Goal: Information Seeking & Learning: Learn about a topic

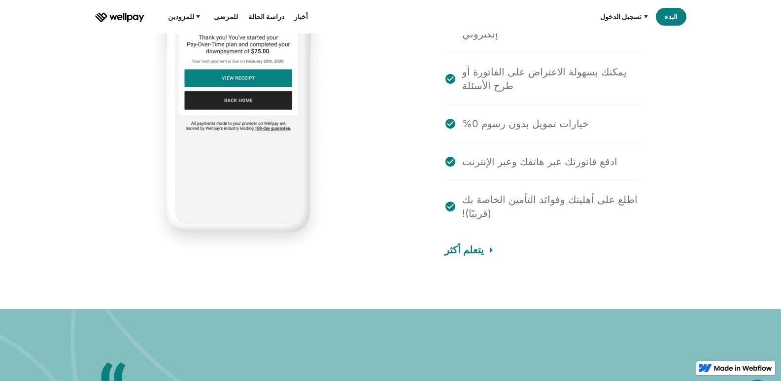
scroll to position [1725, 0]
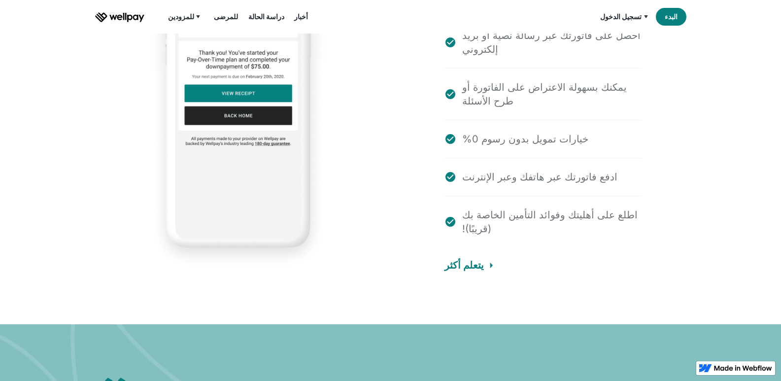
click at [136, 21] on img "بيت" at bounding box center [119, 17] width 49 height 10
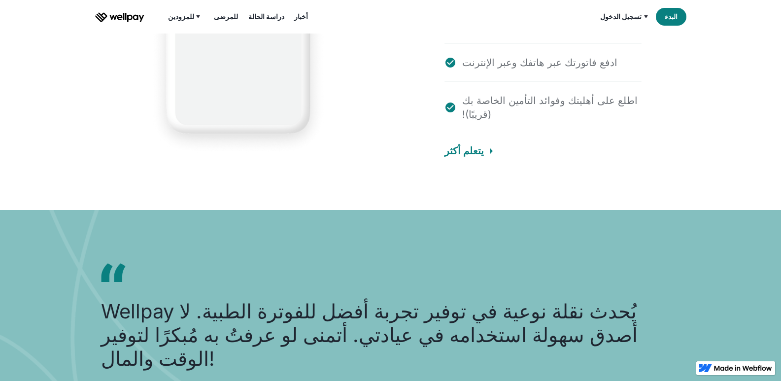
scroll to position [1901, 0]
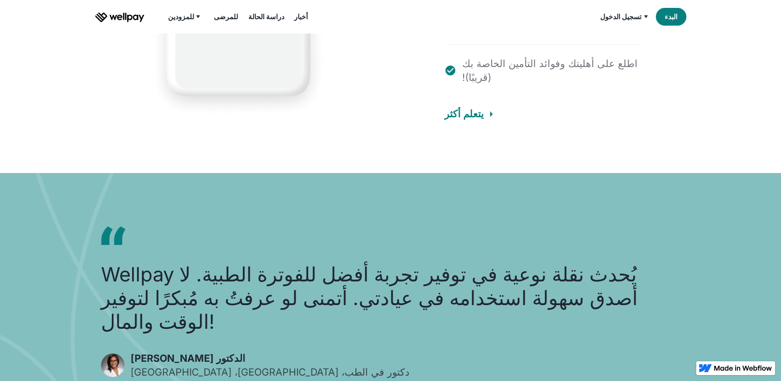
scroll to position [1876, 0]
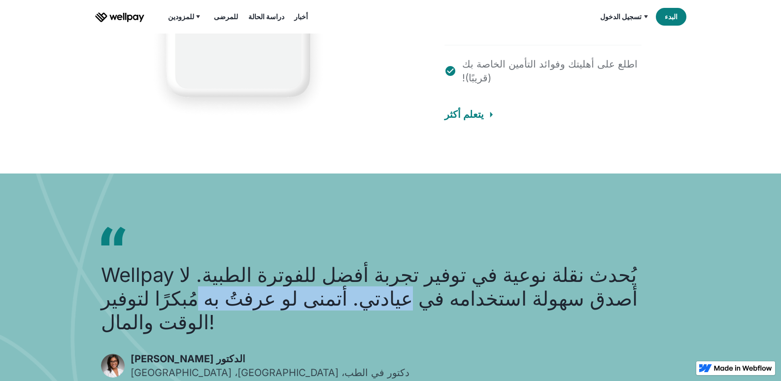
drag, startPoint x: 440, startPoint y: 245, endPoint x: 261, endPoint y: 245, distance: 179.0
click at [261, 263] on font "Wellpay يُحدث نقلة نوعية في توفير تجربة أفضل للفوترة الطبية. لا أصدق سهولة استخ…" at bounding box center [369, 298] width 537 height 71
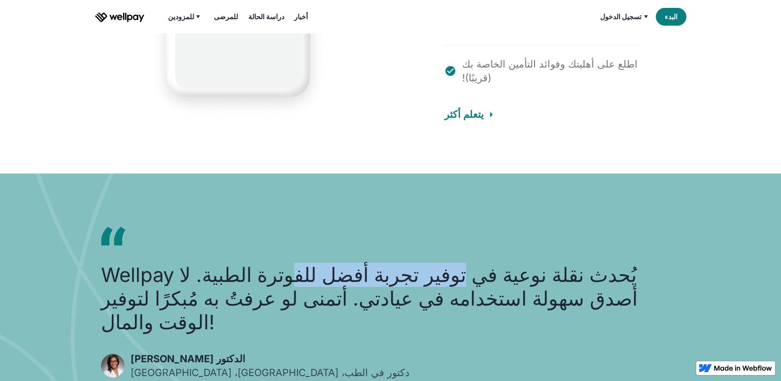
drag, startPoint x: 496, startPoint y: 217, endPoint x: 353, endPoint y: 214, distance: 143.0
click at [353, 263] on font "Wellpay يُحدث نقلة نوعية في توفير تجربة أفضل للفوترة الطبية. لا أصدق سهولة استخ…" at bounding box center [369, 298] width 537 height 71
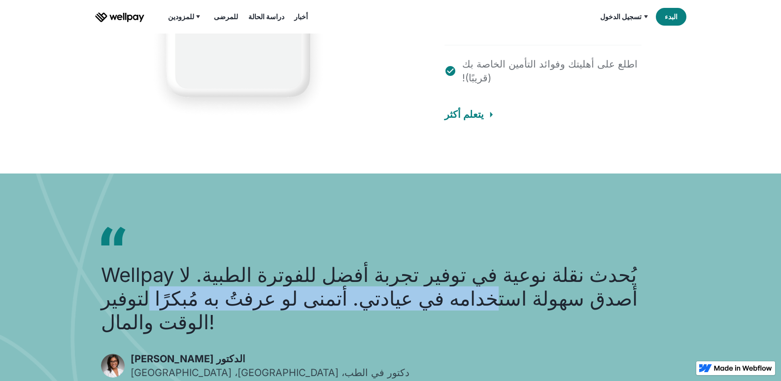
drag, startPoint x: 501, startPoint y: 240, endPoint x: 224, endPoint y: 248, distance: 276.7
click at [224, 263] on font "Wellpay يُحدث نقلة نوعية في توفير تجربة أفضل للفوترة الطبية. لا أصدق سهولة استخ…" at bounding box center [369, 298] width 537 height 71
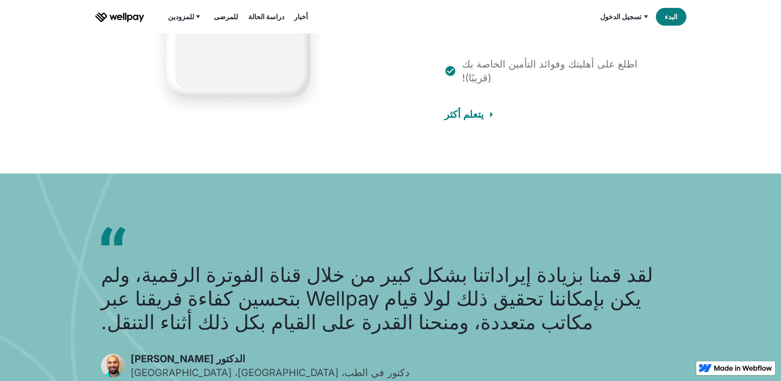
drag, startPoint x: 381, startPoint y: 298, endPoint x: 210, endPoint y: 297, distance: 171.6
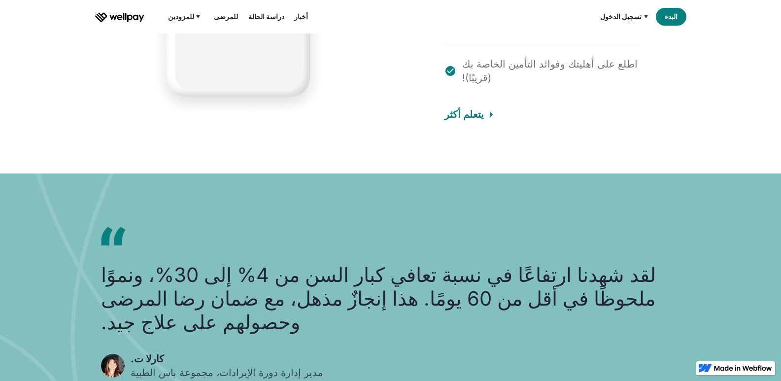
drag, startPoint x: 518, startPoint y: 275, endPoint x: 202, endPoint y: 270, distance: 315.6
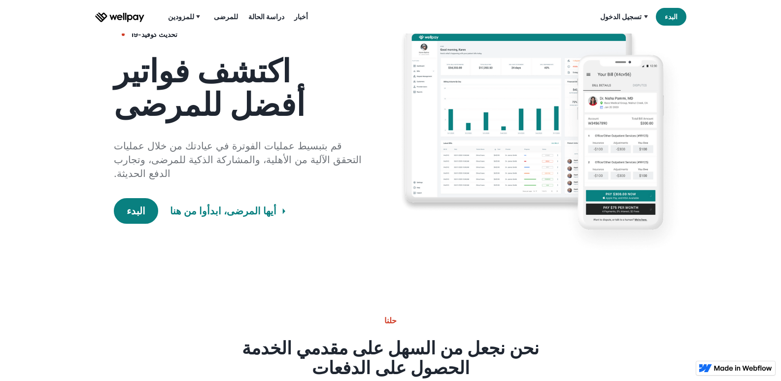
scroll to position [0, 0]
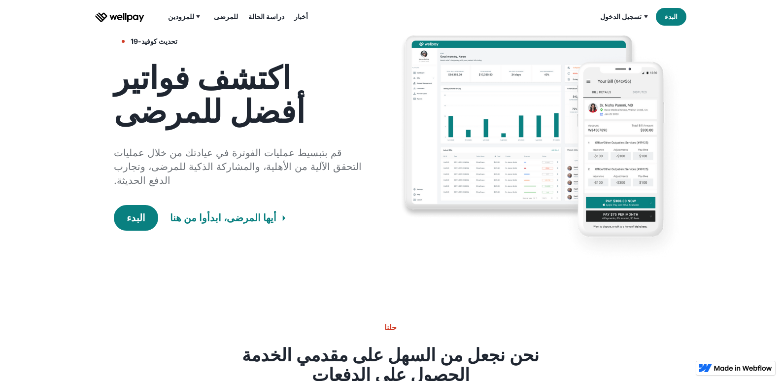
click at [294, 17] on font "أخبار" at bounding box center [301, 16] width 14 height 8
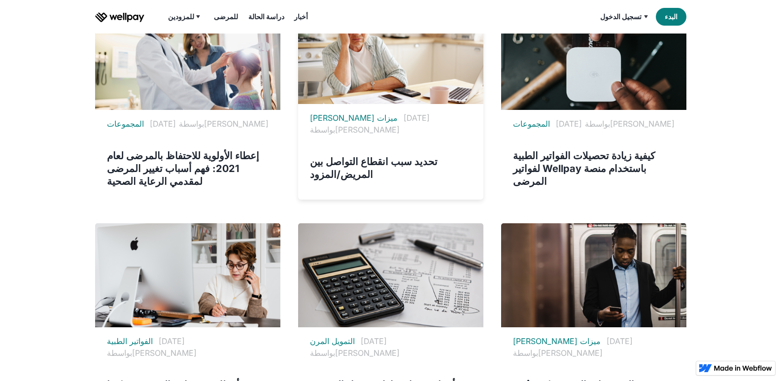
scroll to position [345, 0]
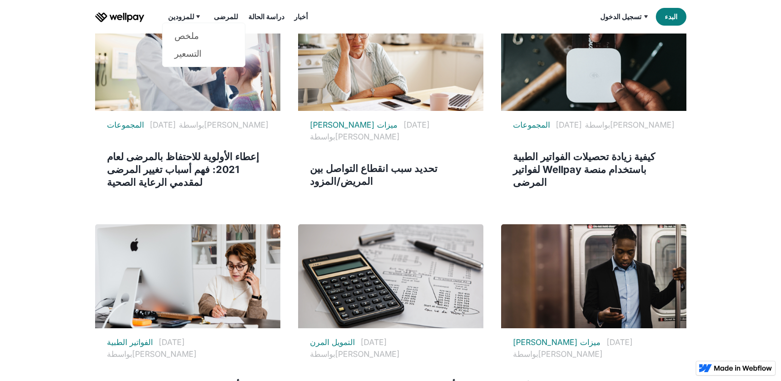
click at [176, 18] on font "للمزودين" at bounding box center [181, 16] width 26 height 8
click at [184, 38] on font "ملخص" at bounding box center [187, 36] width 25 height 10
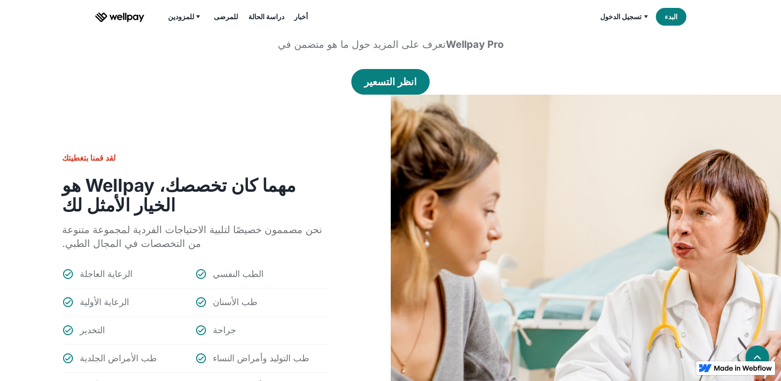
scroll to position [937, 0]
drag, startPoint x: 312, startPoint y: 174, endPoint x: 110, endPoint y: 192, distance: 202.0
click at [110, 192] on h3 "مهما كان تخصصك، Wellpay هو الخيار الأمثل لك" at bounding box center [195, 195] width 266 height 39
click at [113, 192] on h3 "مهما كان تخصصك، Wellpay هو الخيار الأمثل لك" at bounding box center [195, 195] width 266 height 39
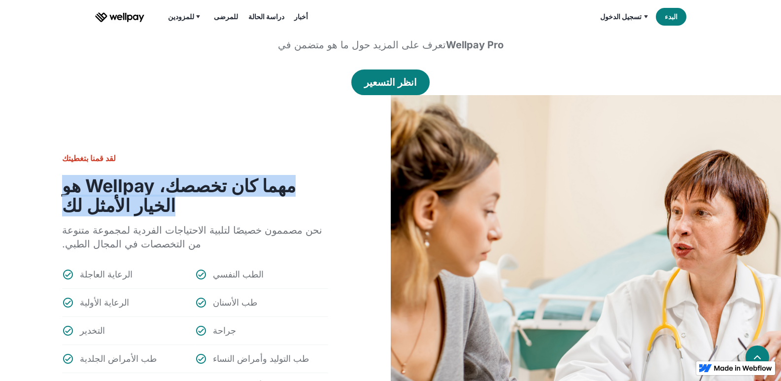
drag, startPoint x: 117, startPoint y: 193, endPoint x: 45, endPoint y: 166, distance: 77.2
click at [45, 166] on div "لقد قمنا بتغطيتك مهما كان تخصصك، Wellpay هو الخيار الأمثل لك نحن مصممون خصيصًا …" at bounding box center [390, 285] width 781 height 381
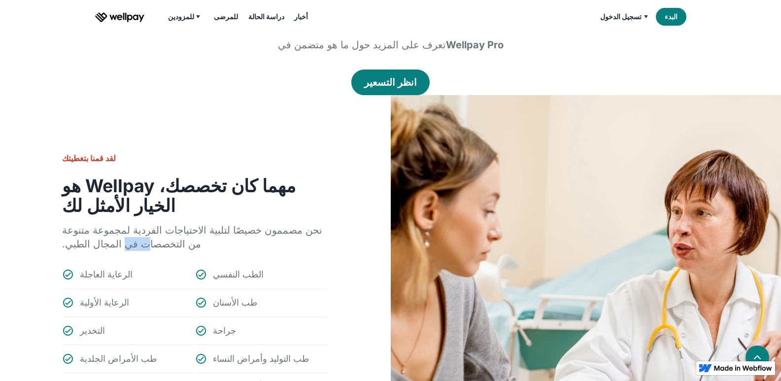
drag, startPoint x: 110, startPoint y: 231, endPoint x: 67, endPoint y: 213, distance: 46.4
click at [67, 224] on font "نحن مصممون خصيصًا لتلبية الاحتياجات الفردية لمجموعة متنوعة من التخصصات في المجا…" at bounding box center [192, 237] width 260 height 26
click at [112, 224] on font "نحن مصممون خصيصًا لتلبية الاحتياجات الفردية لمجموعة متنوعة من التخصصات في المجا…" at bounding box center [192, 237] width 260 height 26
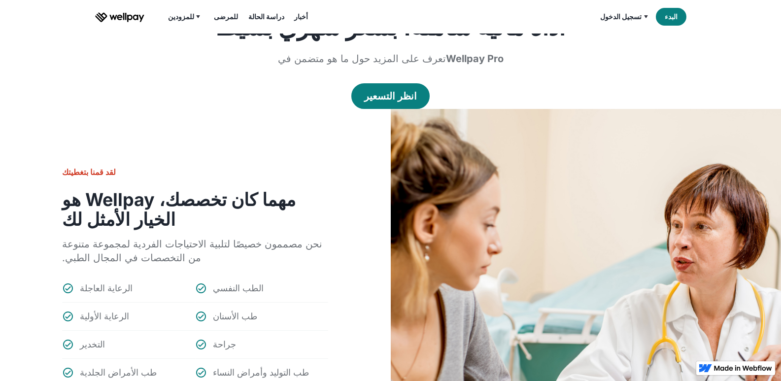
scroll to position [921, 0]
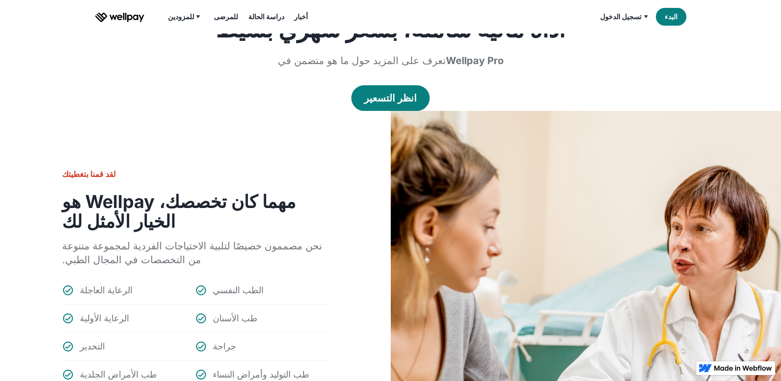
click at [223, 19] on font "للمرضى" at bounding box center [226, 16] width 24 height 8
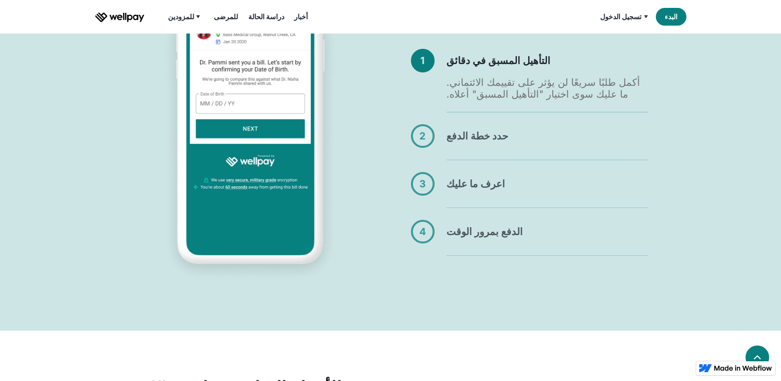
scroll to position [592, 0]
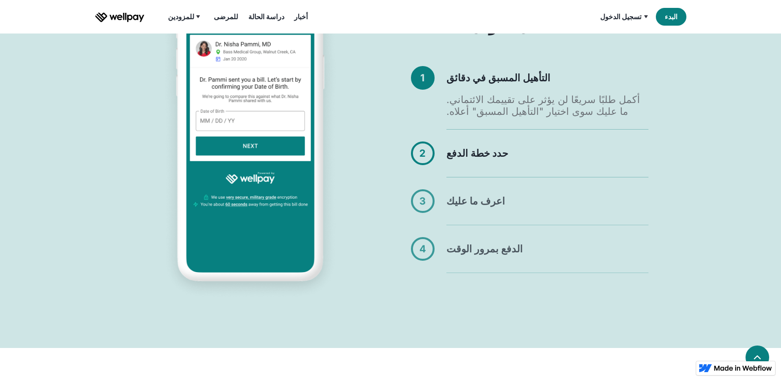
click at [423, 154] on font "2" at bounding box center [423, 153] width 6 height 12
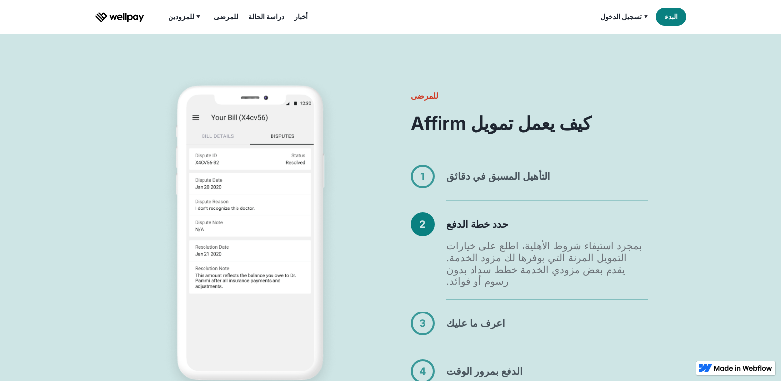
scroll to position [542, 0]
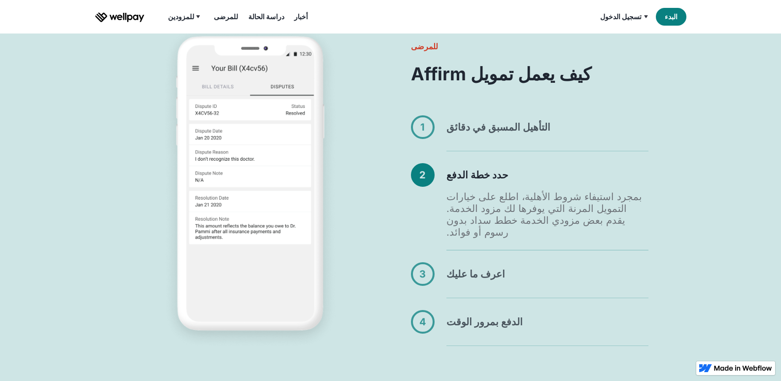
click at [418, 135] on div "1" at bounding box center [423, 127] width 20 height 20
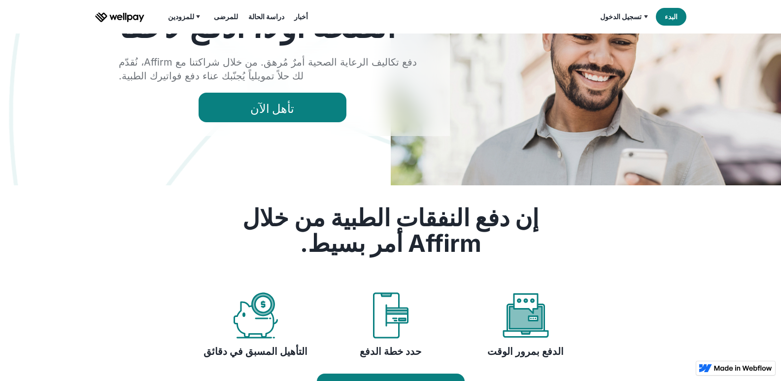
scroll to position [0, 0]
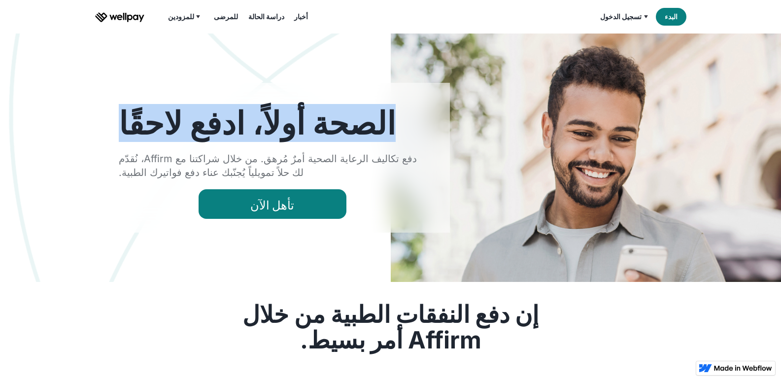
drag, startPoint x: 349, startPoint y: 127, endPoint x: 112, endPoint y: 131, distance: 236.7
click at [112, 131] on div "الصحة أولاً، ادفع لاحقًا دفع تكاليف الرعاية الصحية أمرٌ مُرهق. من خلال شراكتنا …" at bounding box center [272, 158] width 355 height 150
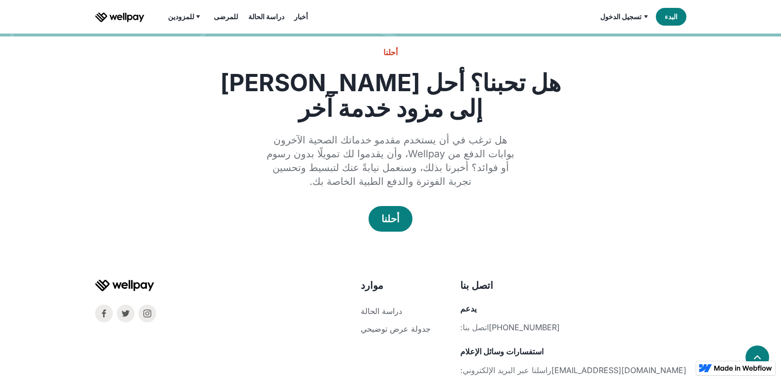
scroll to position [1625, 0]
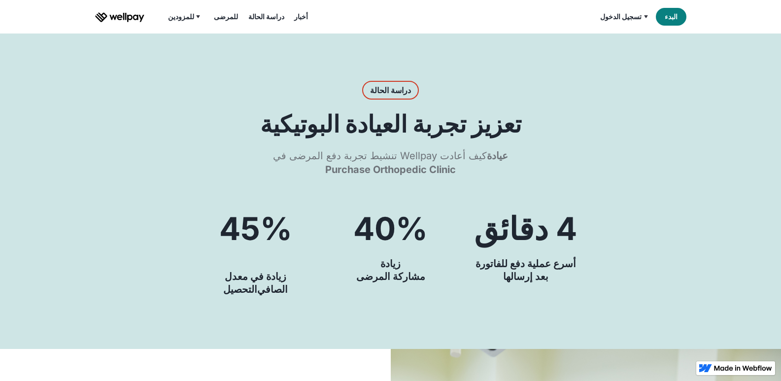
drag, startPoint x: 516, startPoint y: 160, endPoint x: 380, endPoint y: 160, distance: 136.1
click at [380, 160] on div "كيف أعادت Wellpay تنشيط تجربة دفع المرضى في عيادة Purchase Orthopedic Clinic" at bounding box center [391, 163] width 252 height 28
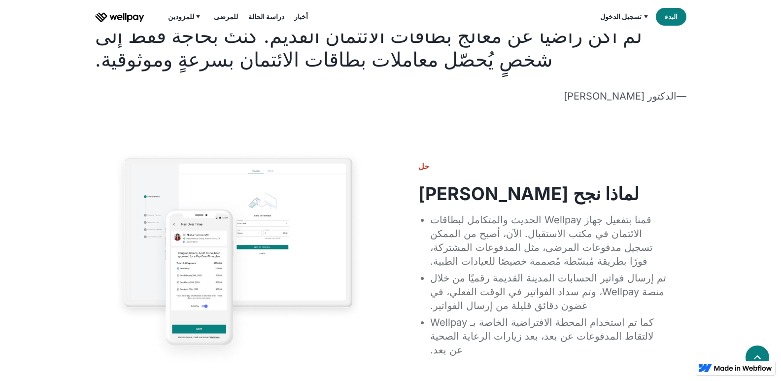
scroll to position [690, 0]
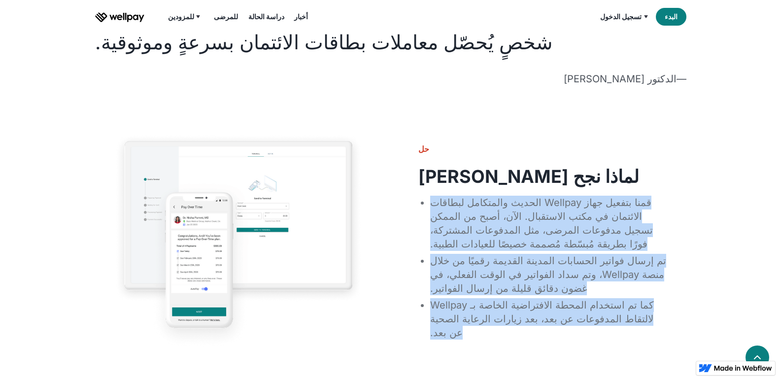
drag, startPoint x: 616, startPoint y: 265, endPoint x: 431, endPoint y: 138, distance: 224.4
click at [431, 194] on ul "قمنا بتفعيل جهاز Wellpay الحديث والمتكامل لبطاقات الائتمان في مكتب الاستقبال. ا…" at bounding box center [543, 267] width 249 height 147
copy ul "قمنا بتفعيل جهاز Wellpay الحديث والمتكامل لبطاقات الائتمان في مكتب الاستقبال. ا…"
